Goal: Task Accomplishment & Management: Complete application form

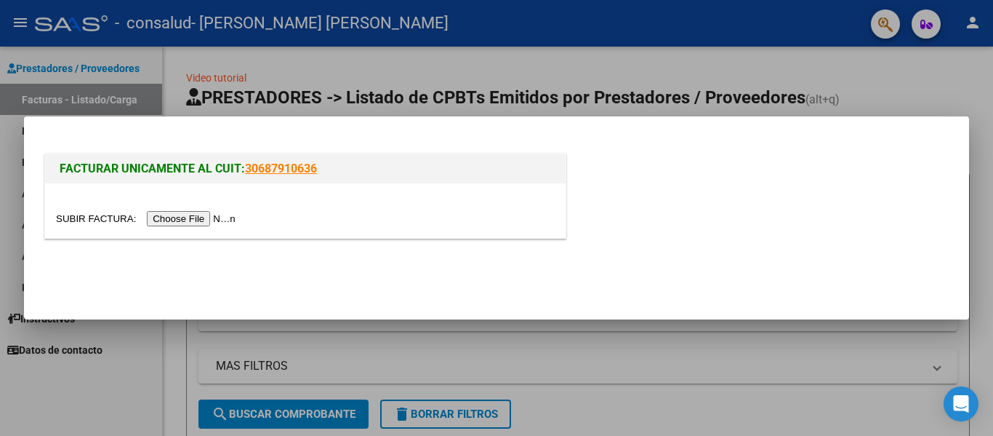
click at [212, 220] on input "file" at bounding box center [148, 218] width 184 height 15
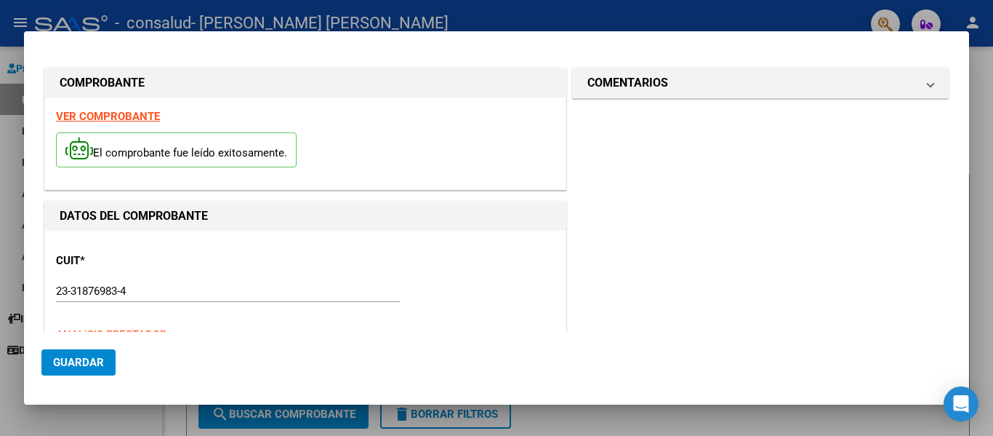
click at [400, 219] on h1 "DATOS DEL COMPROBANTE" at bounding box center [305, 215] width 491 height 17
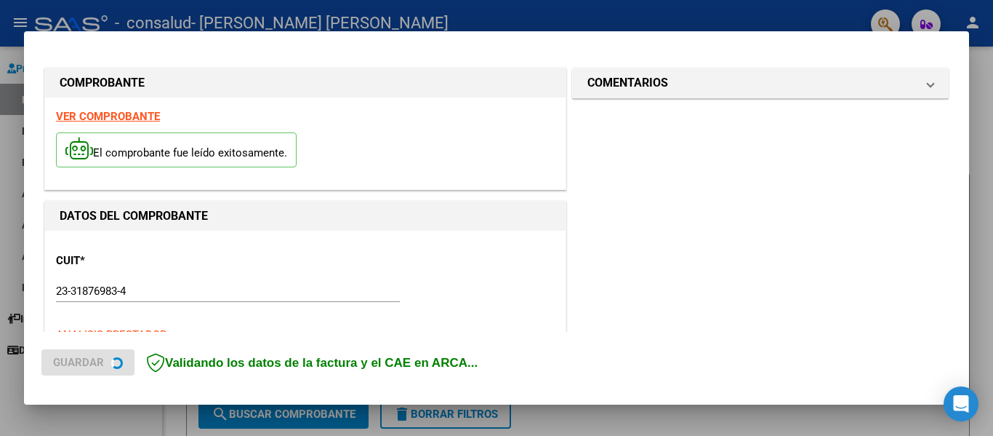
click at [400, 219] on h1 "DATOS DEL COMPROBANTE" at bounding box center [305, 215] width 491 height 17
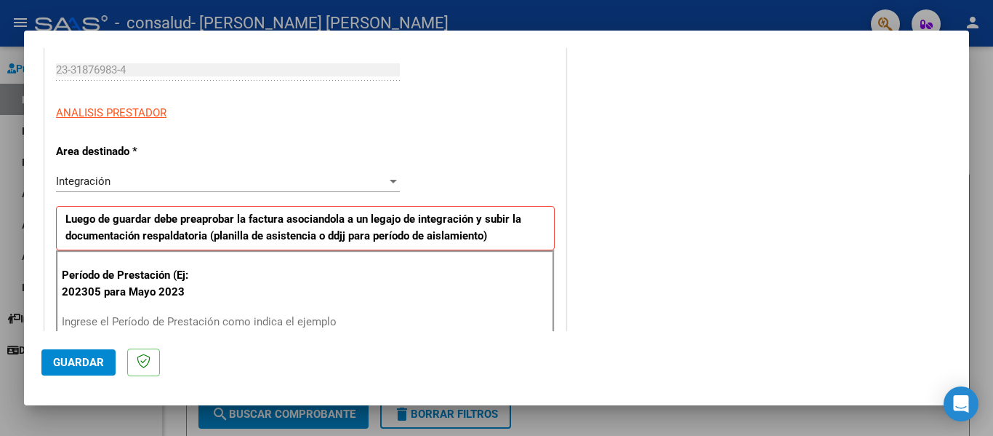
scroll to position [277, 0]
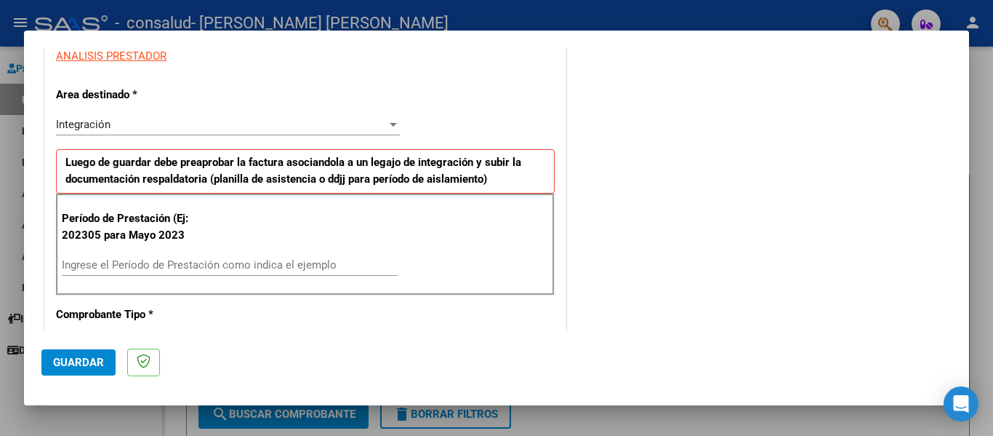
click at [209, 276] on div "Ingrese el Período de Prestación como indica el ejemplo" at bounding box center [230, 265] width 336 height 22
click at [200, 266] on input "Ingrese el Período de Prestación como indica el ejemplo" at bounding box center [230, 264] width 336 height 13
type input "202507"
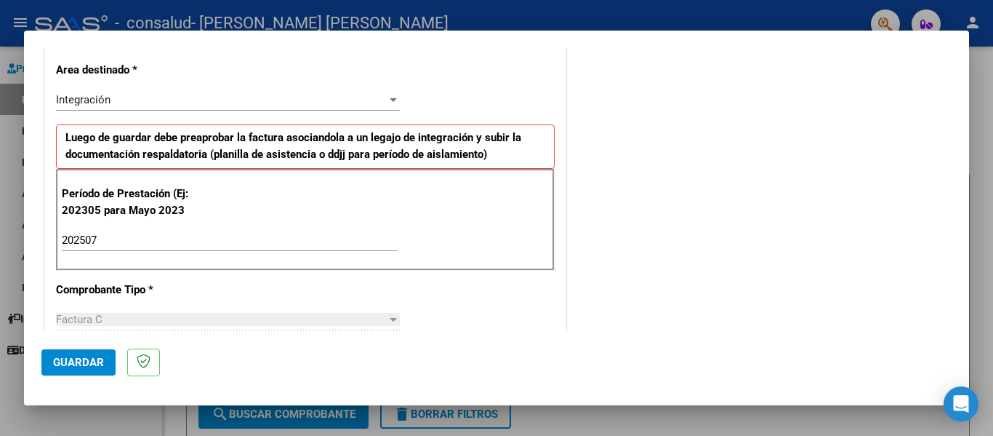
scroll to position [0, 0]
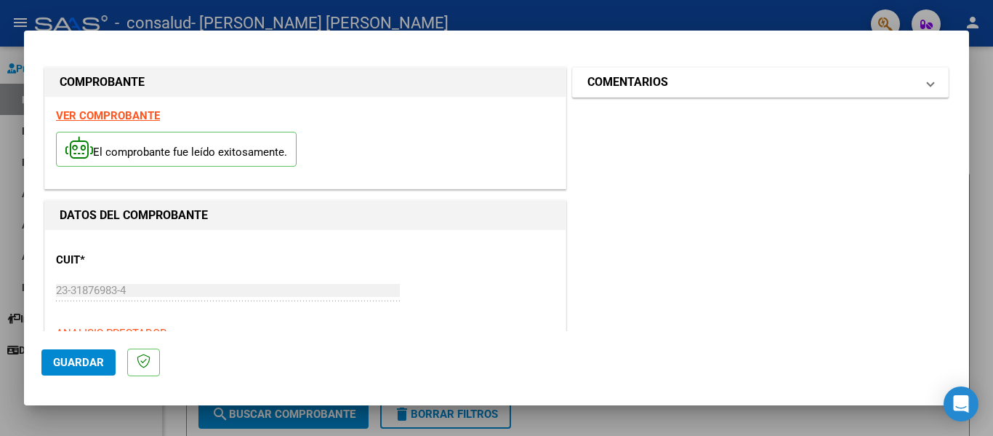
click at [872, 94] on mat-expansion-panel-header "COMENTARIOS" at bounding box center [760, 82] width 375 height 29
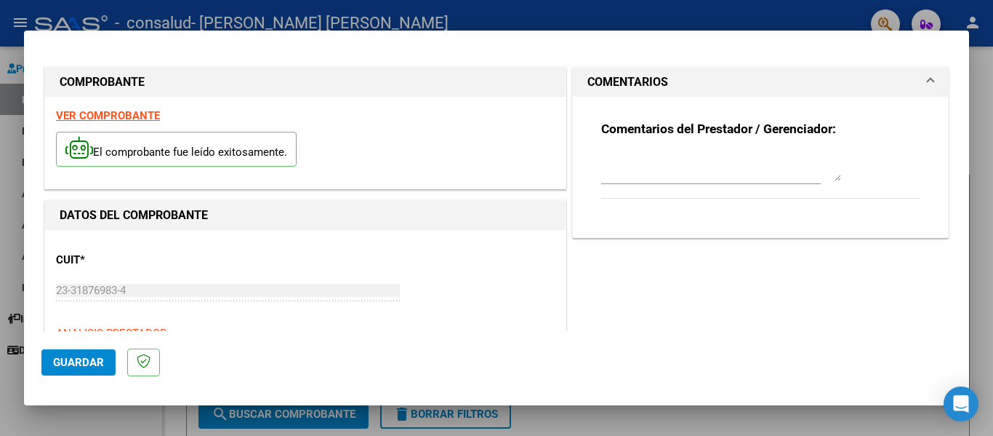
click at [783, 181] on textarea at bounding box center [721, 166] width 240 height 29
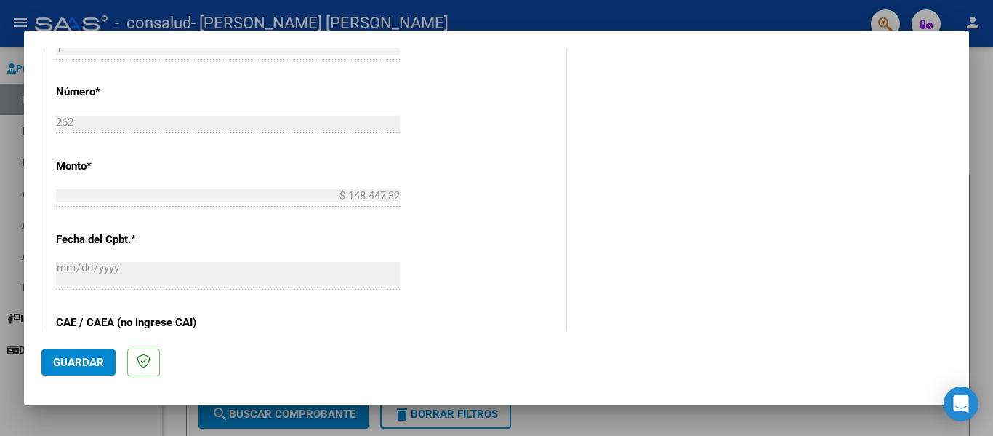
scroll to position [969, 0]
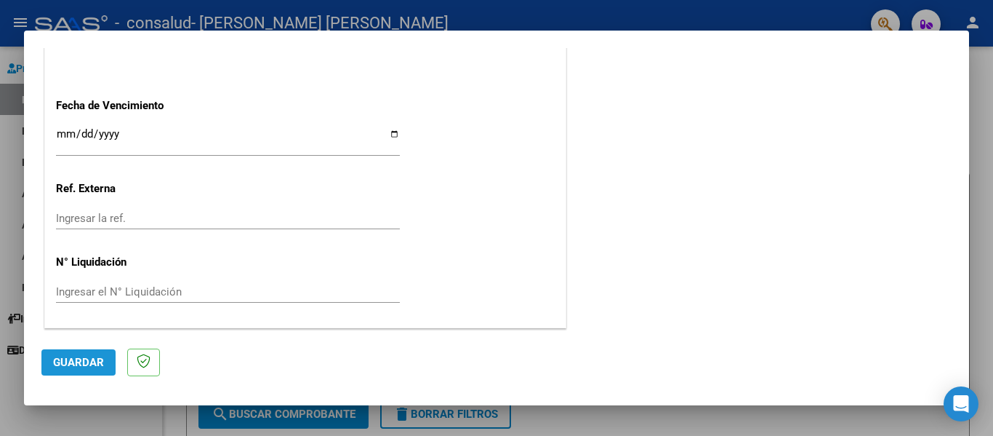
click at [71, 358] on span "Guardar" at bounding box center [78, 362] width 51 height 13
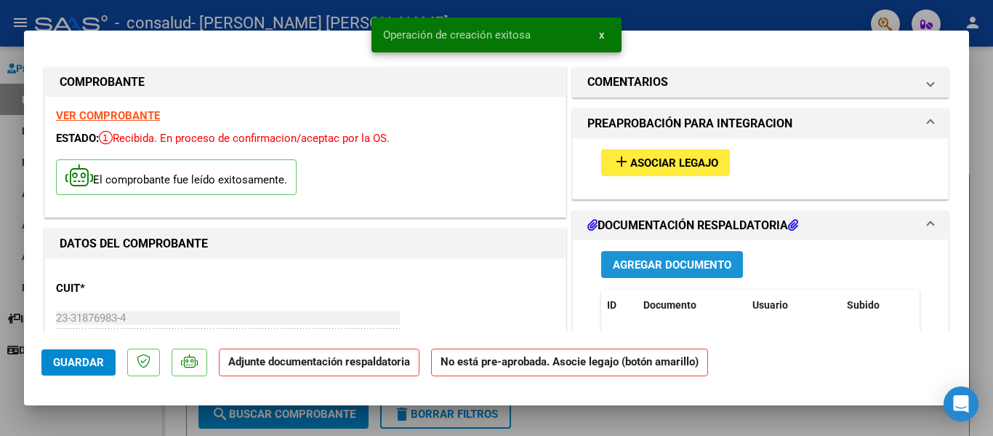
click at [646, 275] on button "Agregar Documento" at bounding box center [672, 264] width 142 height 27
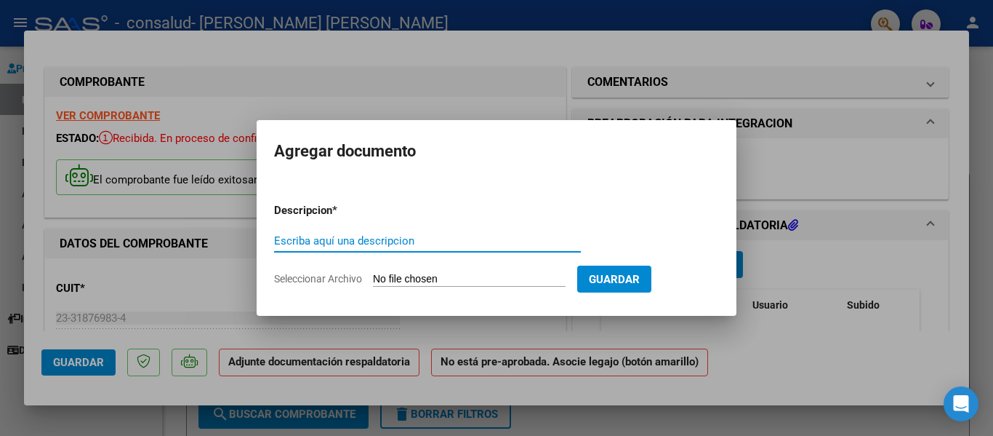
click at [330, 239] on input "Escriba aquí una descripcion" at bounding box center [427, 240] width 307 height 13
click at [373, 245] on input "Escriba aquí una descripcion" at bounding box center [427, 240] width 307 height 13
type input "PLANILLA DE ASISTENCIA [DATE] [PERSON_NAME]"
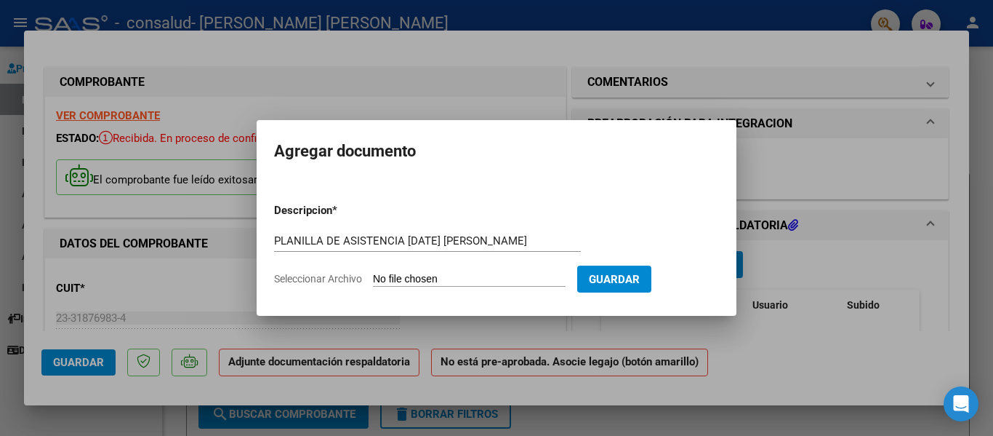
scroll to position [0, 0]
click at [459, 286] on form "Descripcion * PLANILLA DE ASISTENCIA [DATE] [PERSON_NAME] aquí una descripcion …" at bounding box center [496, 244] width 445 height 106
click at [470, 281] on input "Seleccionar Archivo" at bounding box center [469, 280] width 193 height 14
type input "C:\fakepath\WhatsApp Image [DATE] 10.42.31 PM.jpeg"
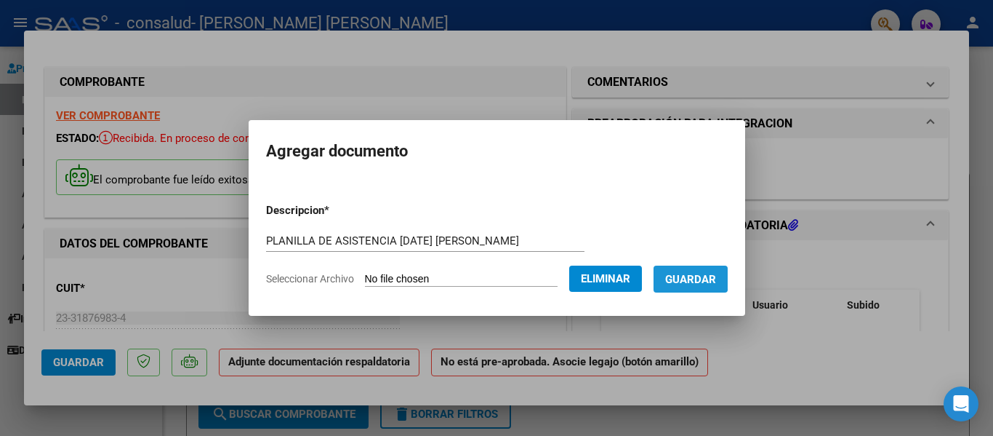
click at [700, 275] on span "Guardar" at bounding box center [690, 279] width 51 height 13
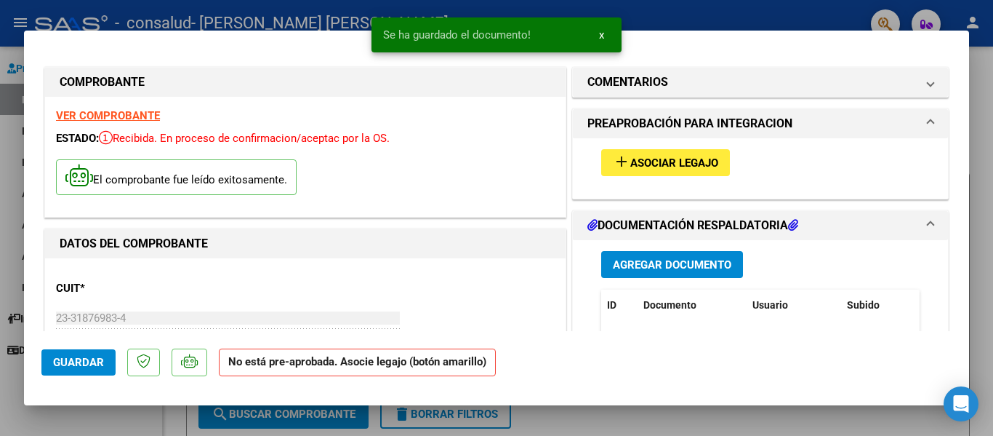
click at [468, 139] on div "ESTADO: Recibida. En proceso de confirmacion/aceptac por la OS." at bounding box center [305, 138] width 499 height 17
click at [88, 355] on button "Guardar" at bounding box center [78, 362] width 74 height 26
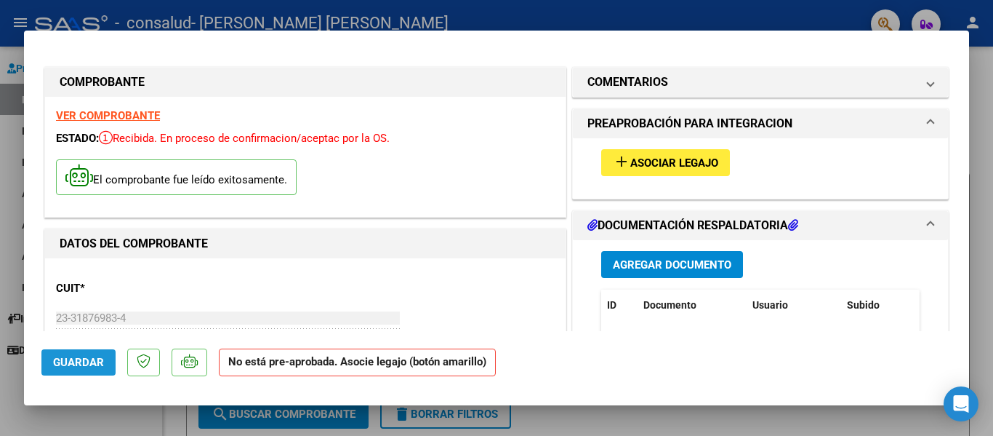
click at [84, 363] on span "Guardar" at bounding box center [78, 362] width 51 height 13
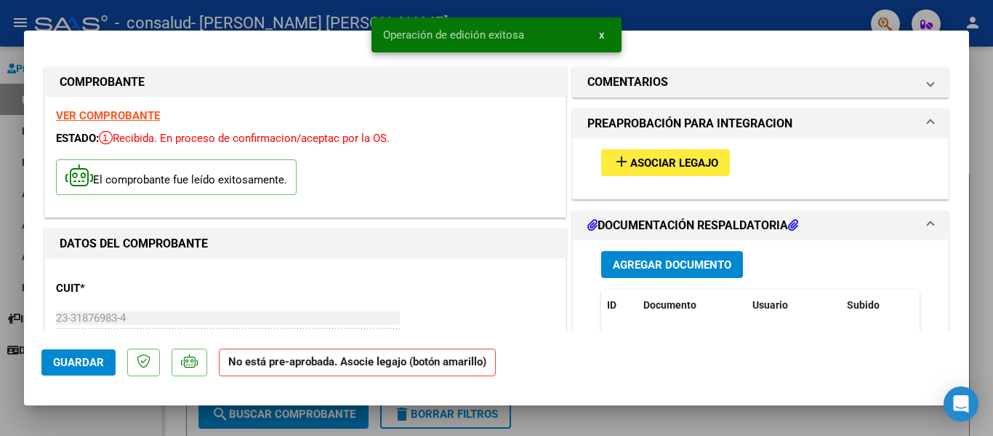
click at [673, 428] on div at bounding box center [496, 218] width 993 height 436
